Goal: Transaction & Acquisition: Book appointment/travel/reservation

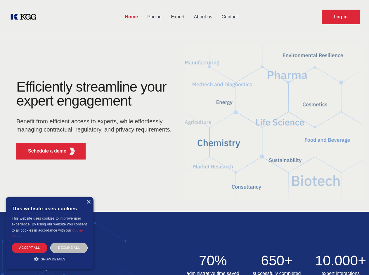
click at [184, 137] on div "Efficiently streamline your expert engagement Benefit from efficient access to …" at bounding box center [95, 122] width 177 height 84
click at [44, 151] on p "Schedule a demo" at bounding box center [47, 151] width 39 height 7
click at [88, 202] on div "× This website uses cookies This website uses cookies to improve user experienc…" at bounding box center [50, 233] width 88 height 72
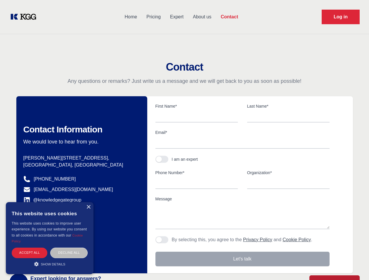
click at [29, 248] on div "Accept all" at bounding box center [30, 253] width 36 height 10
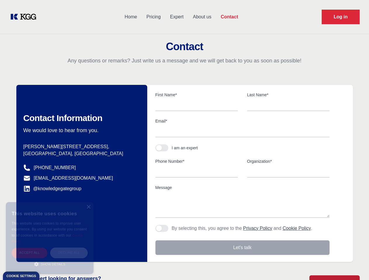
click at [69, 248] on div "Decline all" at bounding box center [68, 253] width 37 height 10
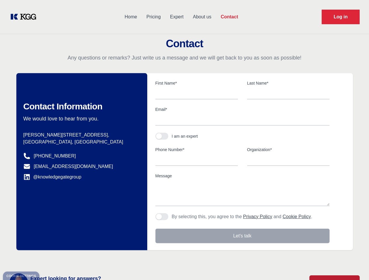
click at [50, 259] on main "Contact Any questions or remarks? Just write us a message and we will get back …" at bounding box center [184, 152] width 369 height 304
